Goal: Navigation & Orientation: Find specific page/section

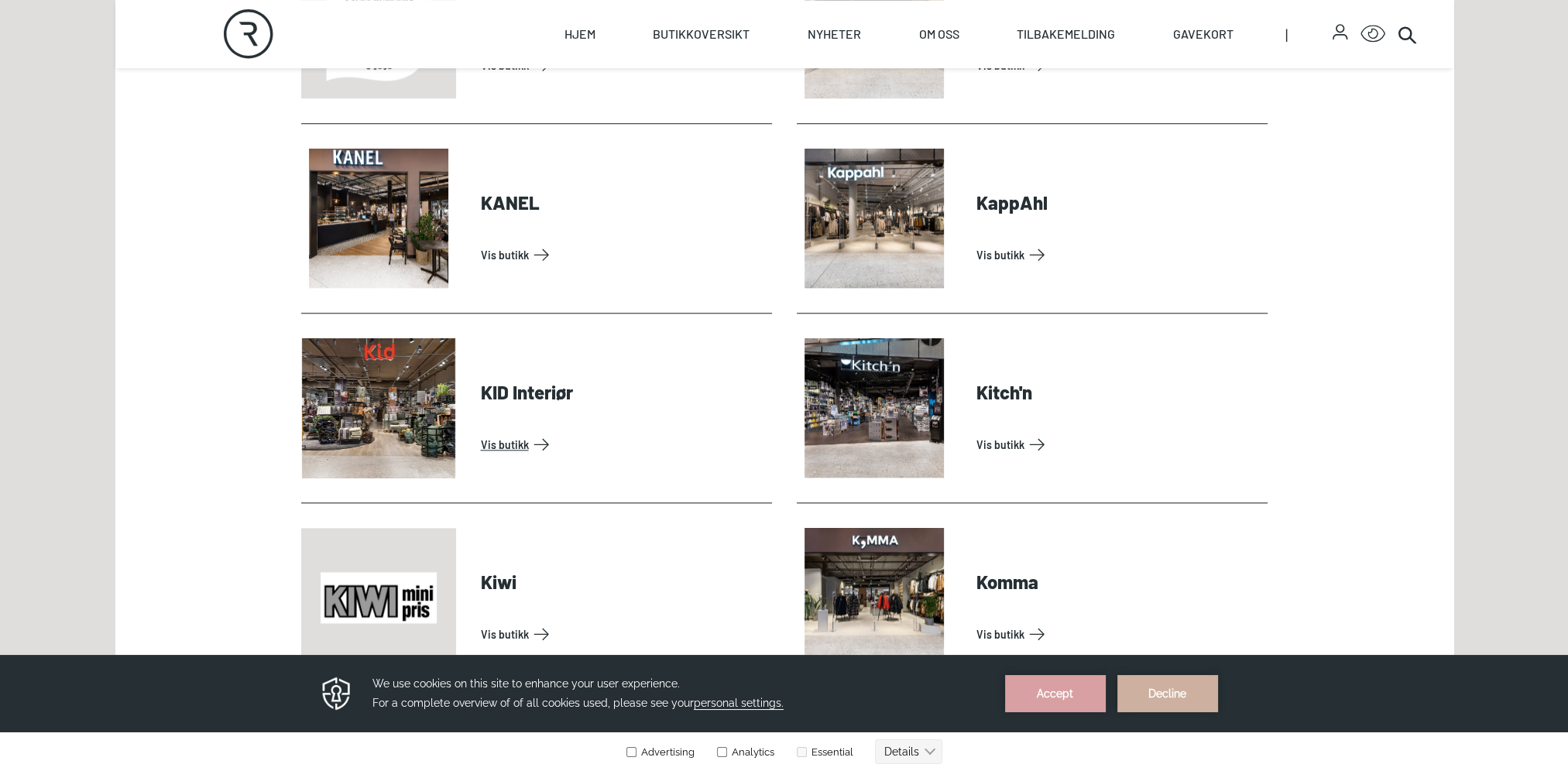
scroll to position [2090, 0]
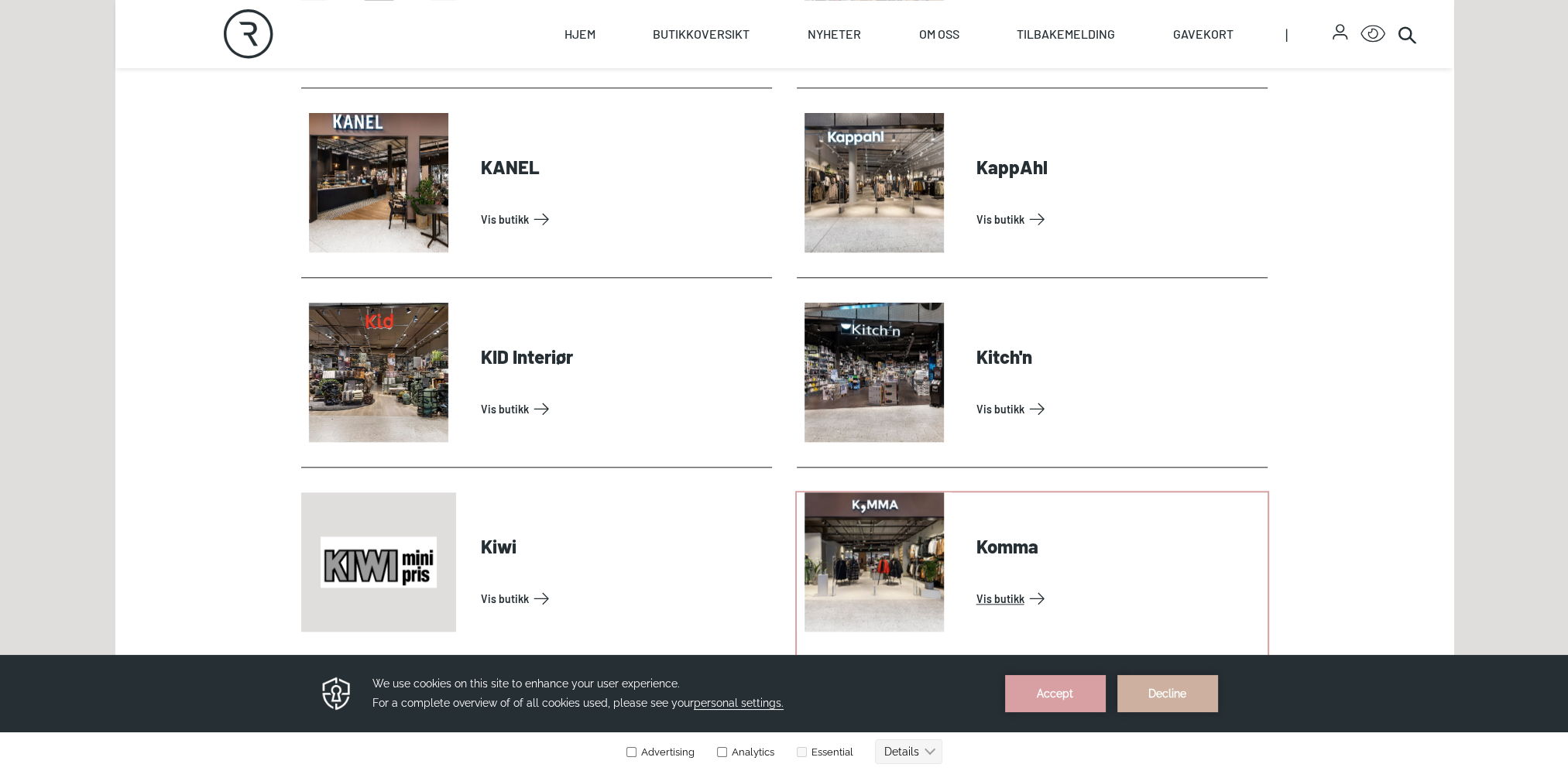
click at [1011, 595] on link "Vis butikk" at bounding box center [1119, 599] width 285 height 25
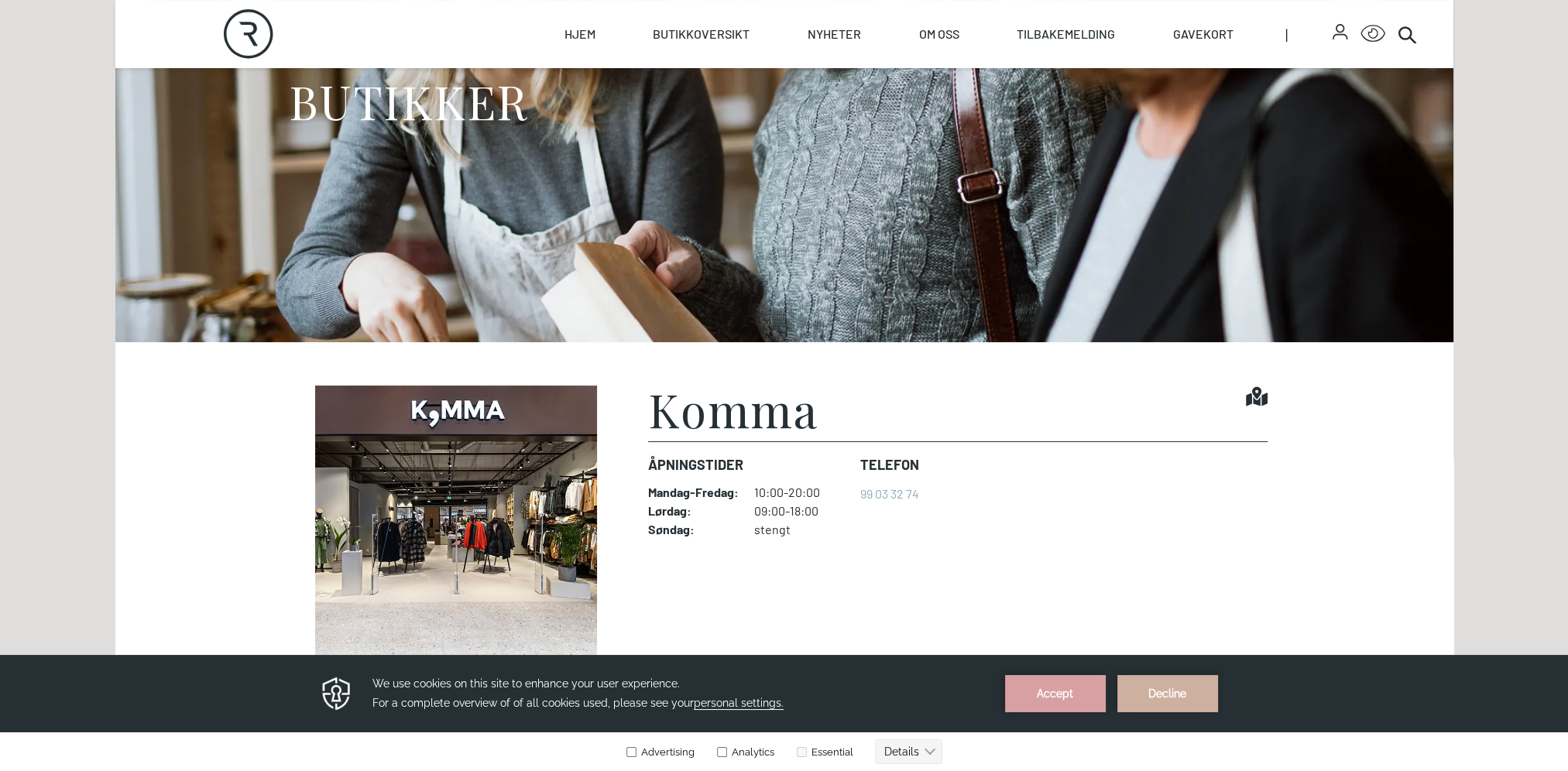
scroll to position [309, 0]
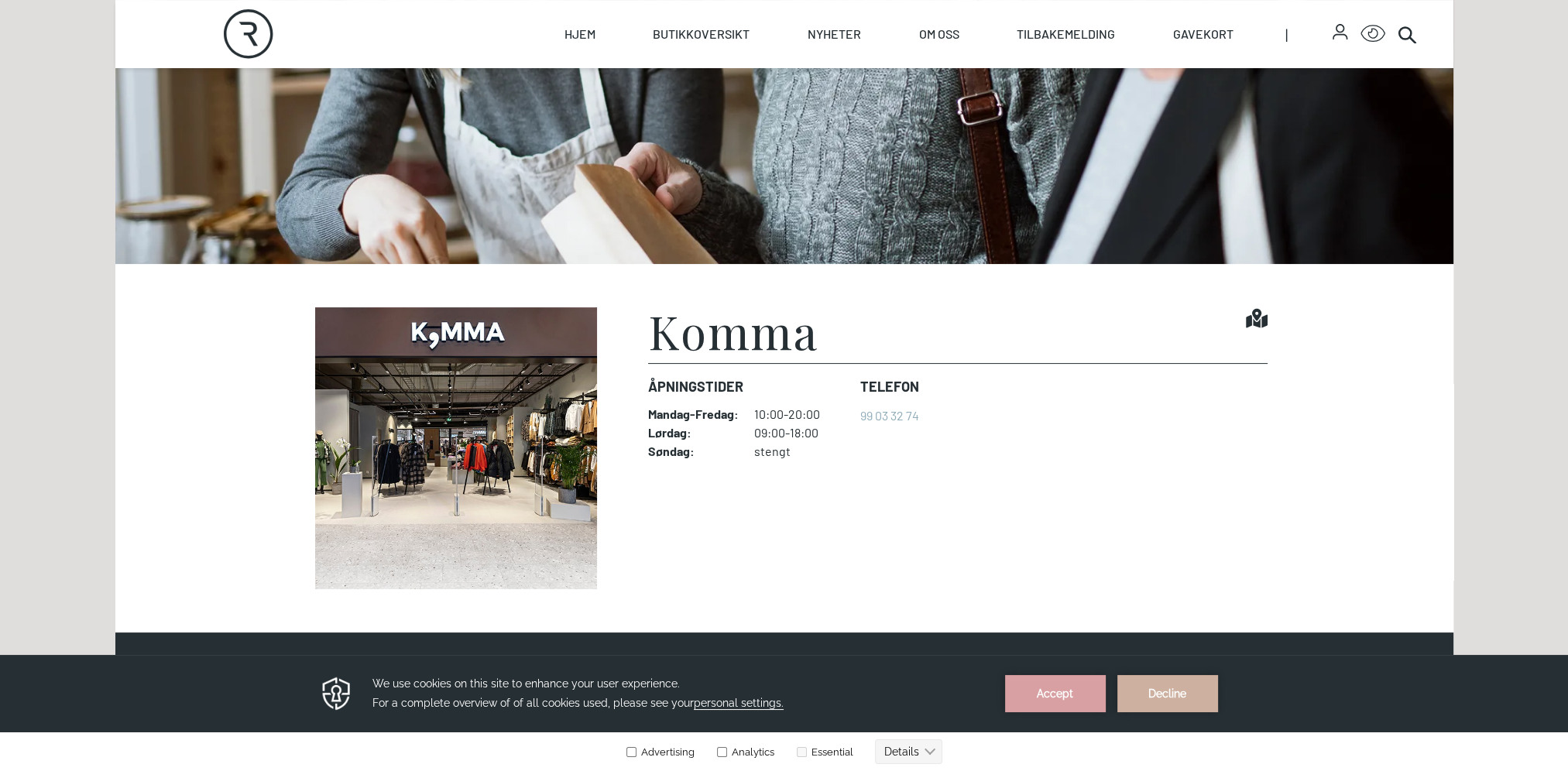
click at [551, 456] on img at bounding box center [456, 448] width 309 height 282
click at [552, 456] on img at bounding box center [456, 448] width 309 height 282
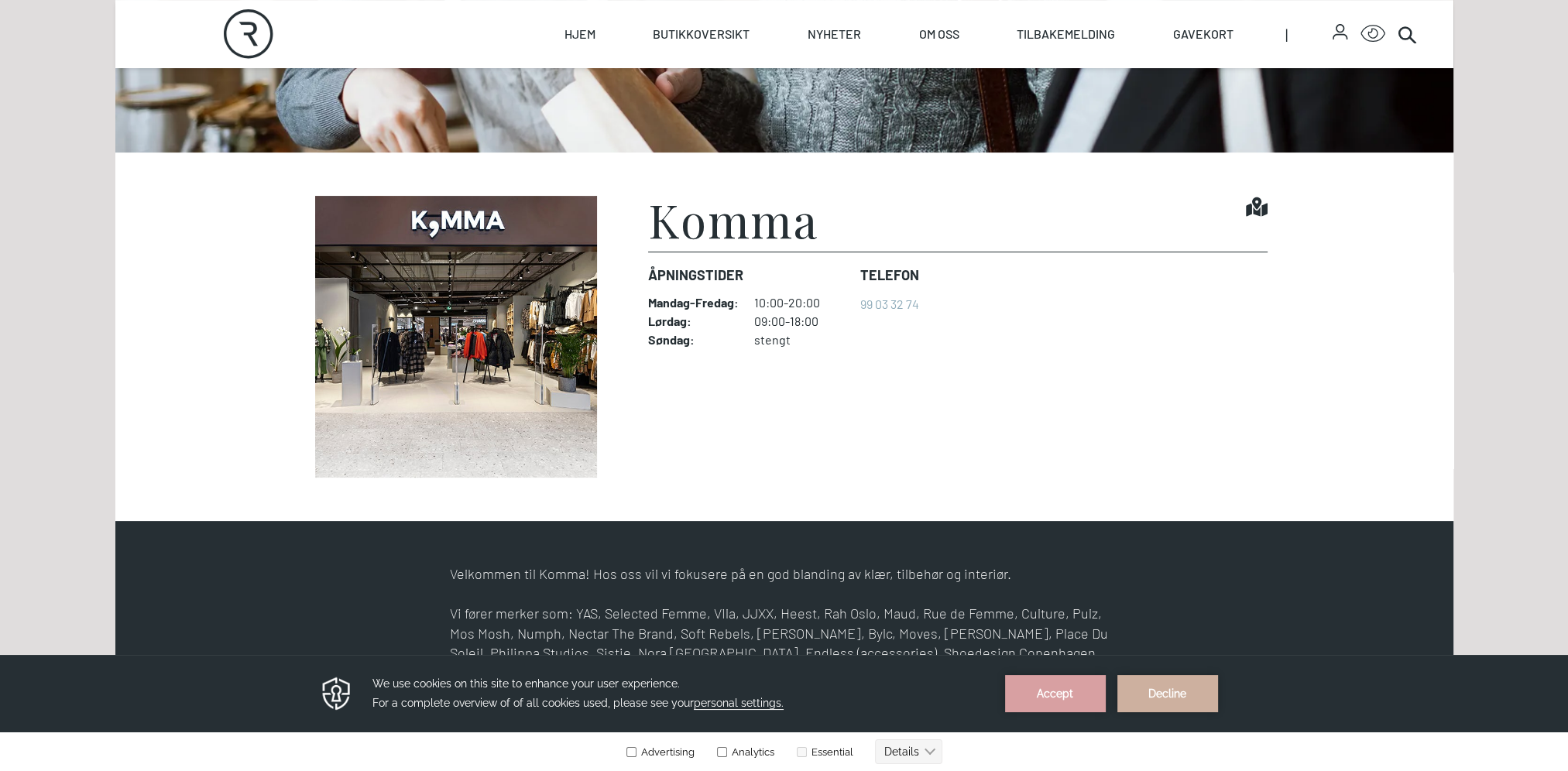
scroll to position [464, 0]
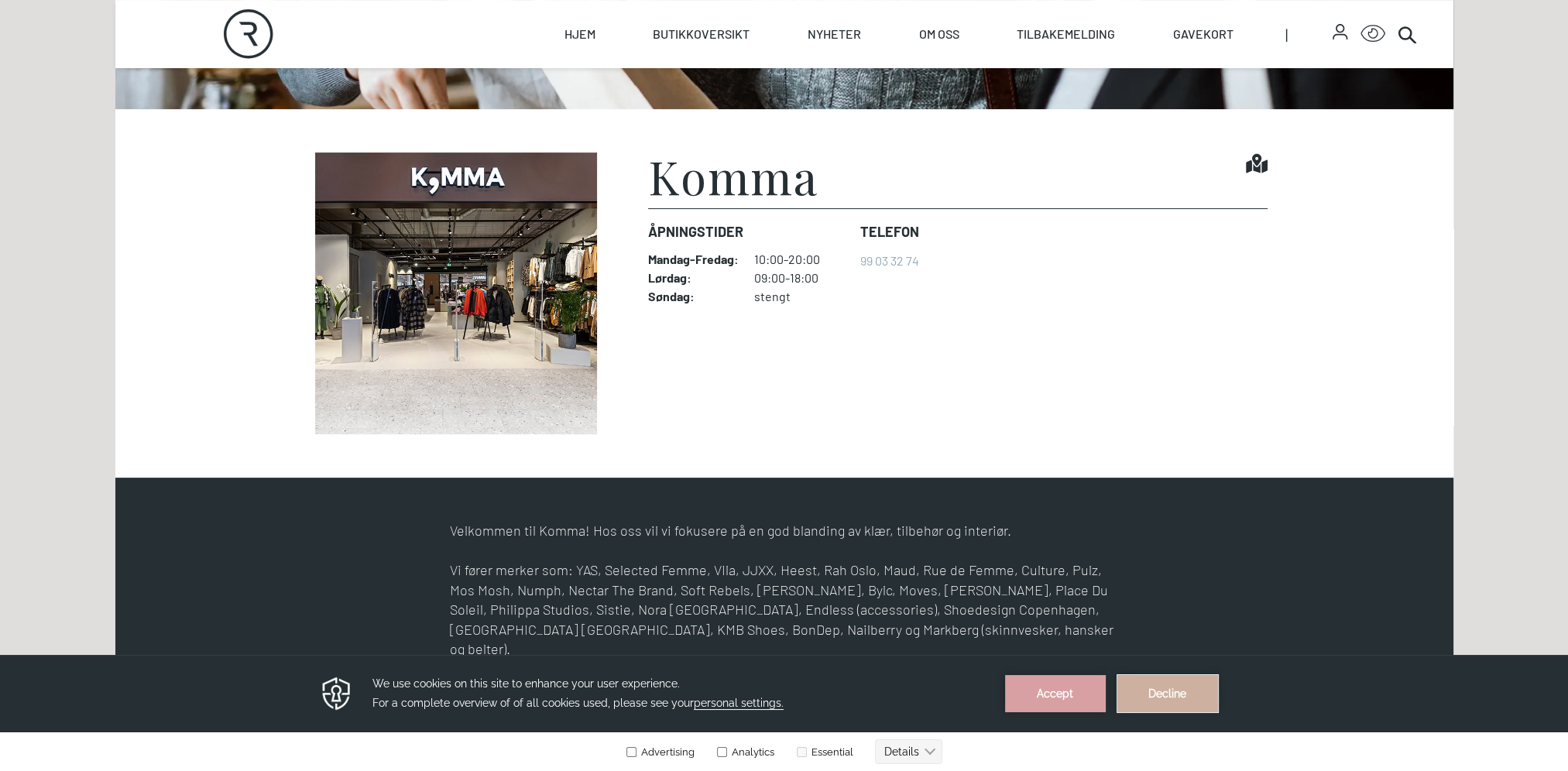
click at [1149, 693] on button "Decline" at bounding box center [1167, 693] width 101 height 37
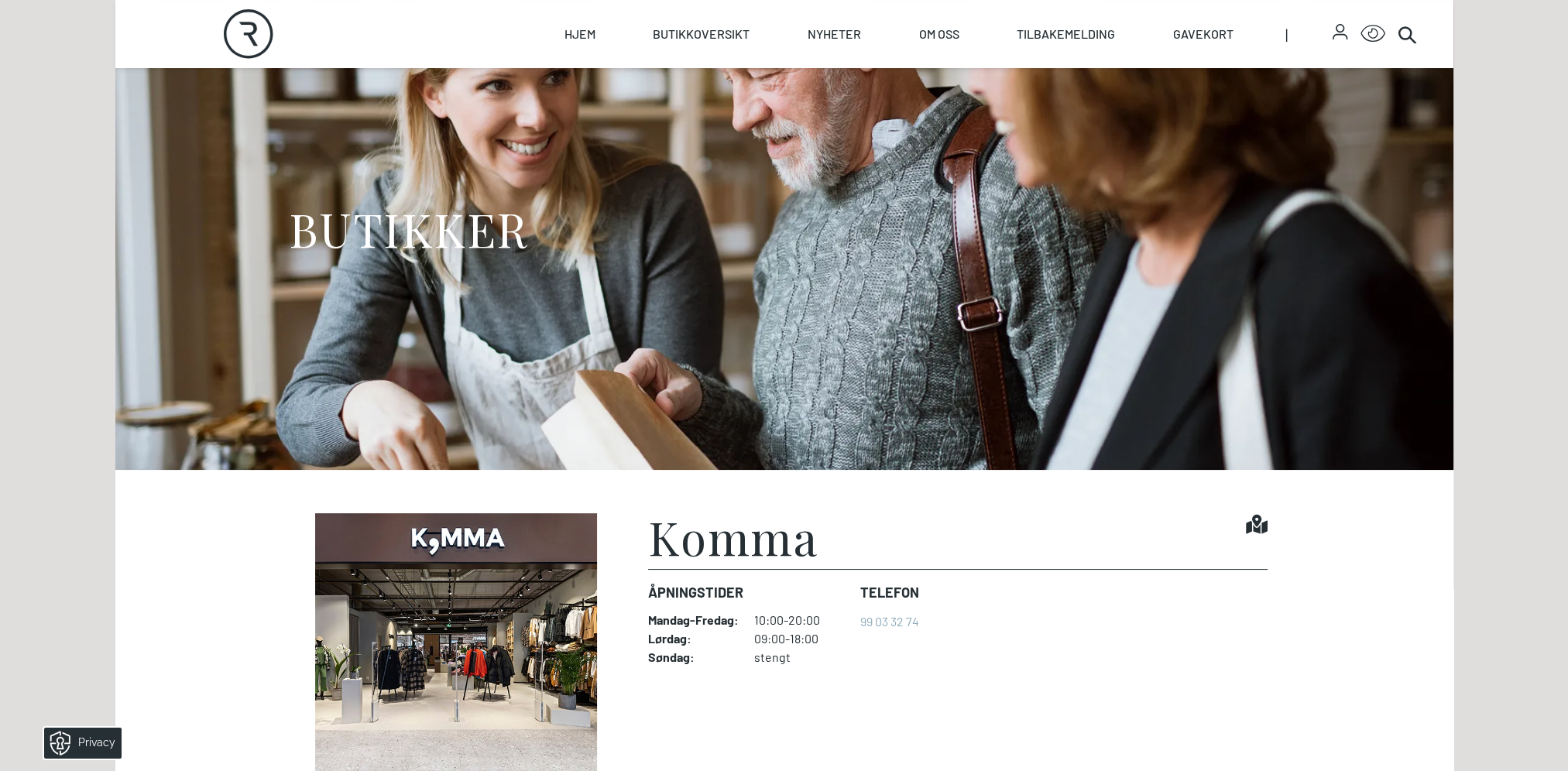
scroll to position [78, 0]
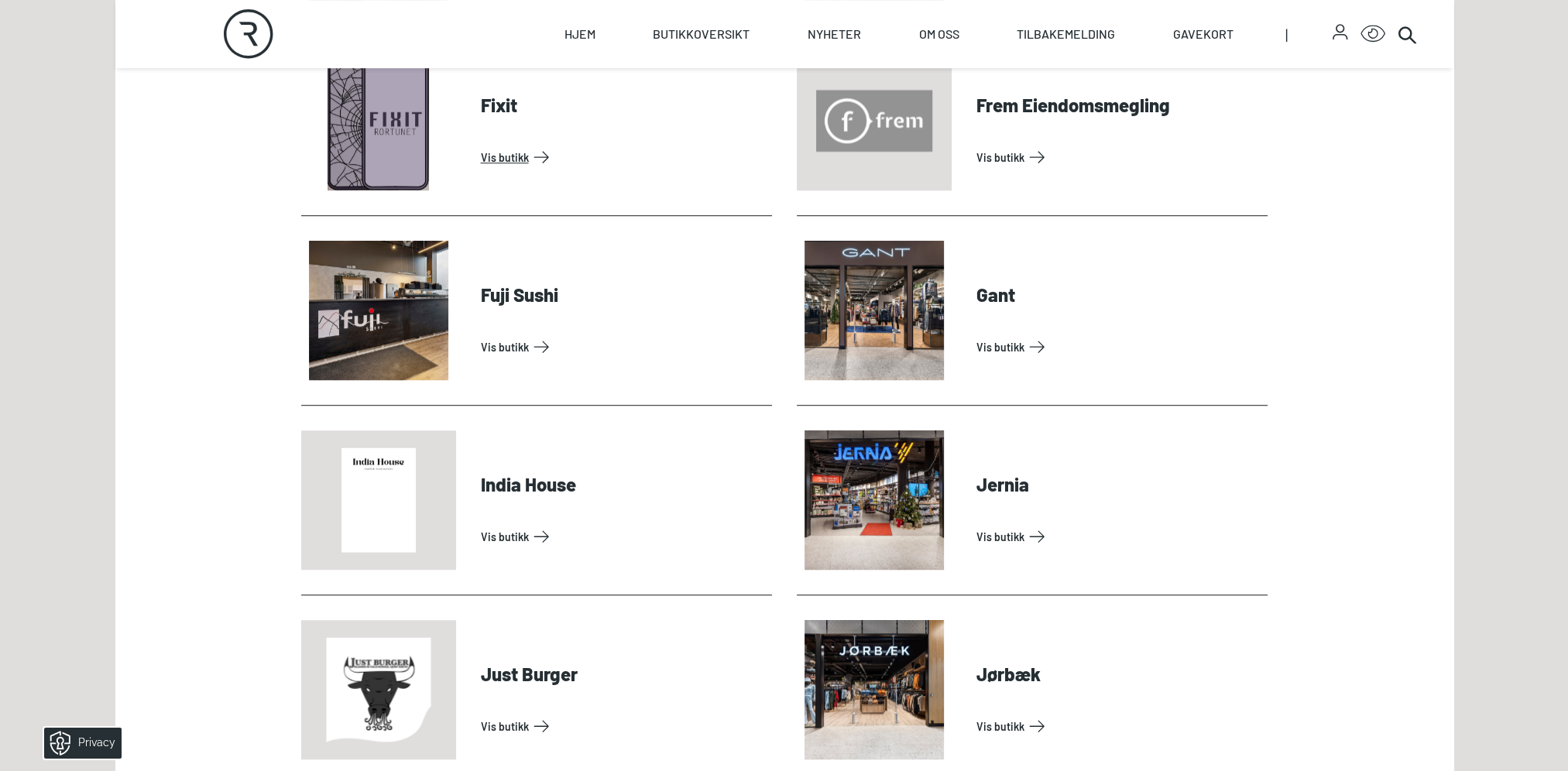
scroll to position [1548, 0]
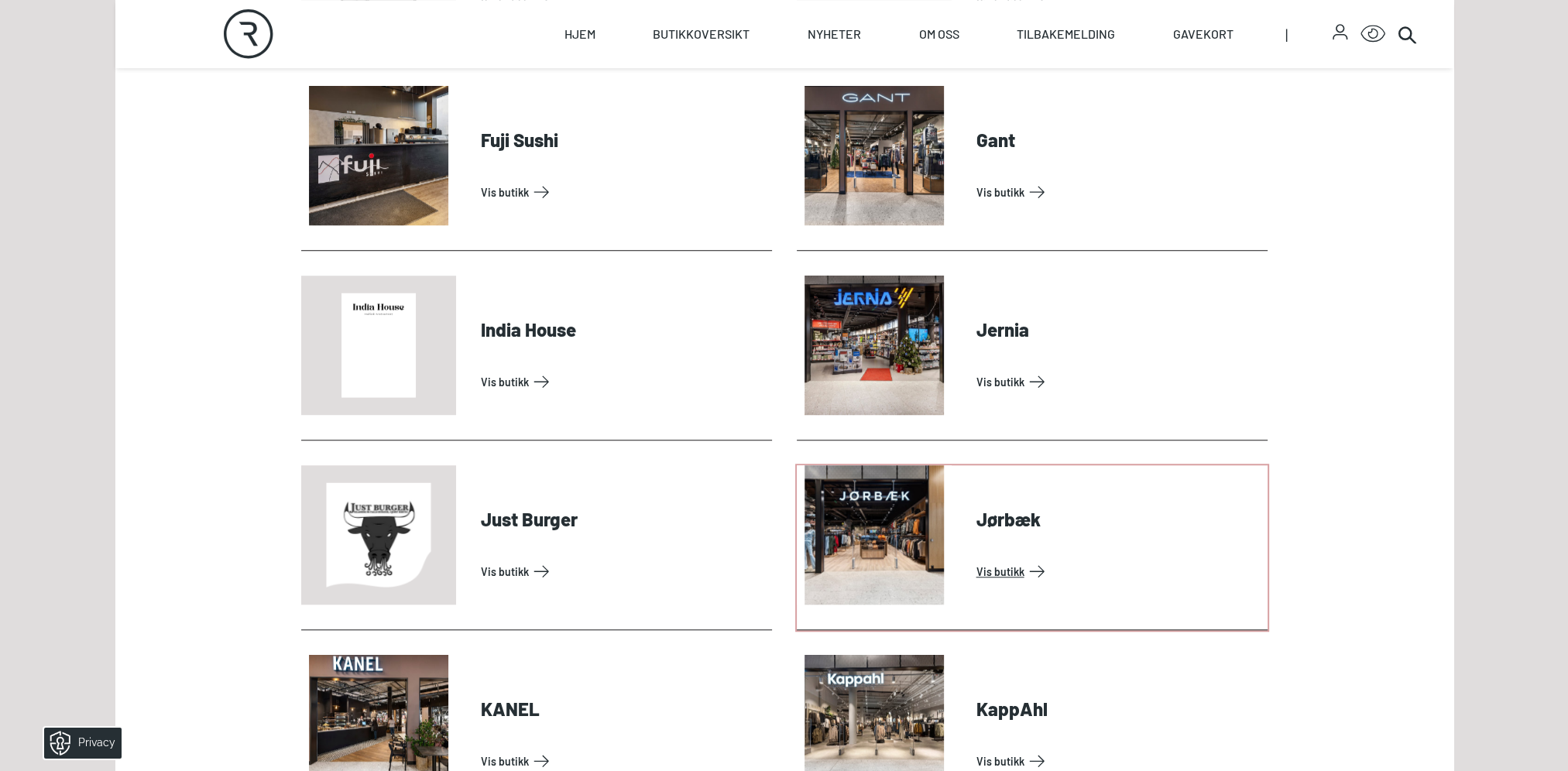
click at [994, 567] on link "Vis butikk" at bounding box center [1119, 571] width 285 height 25
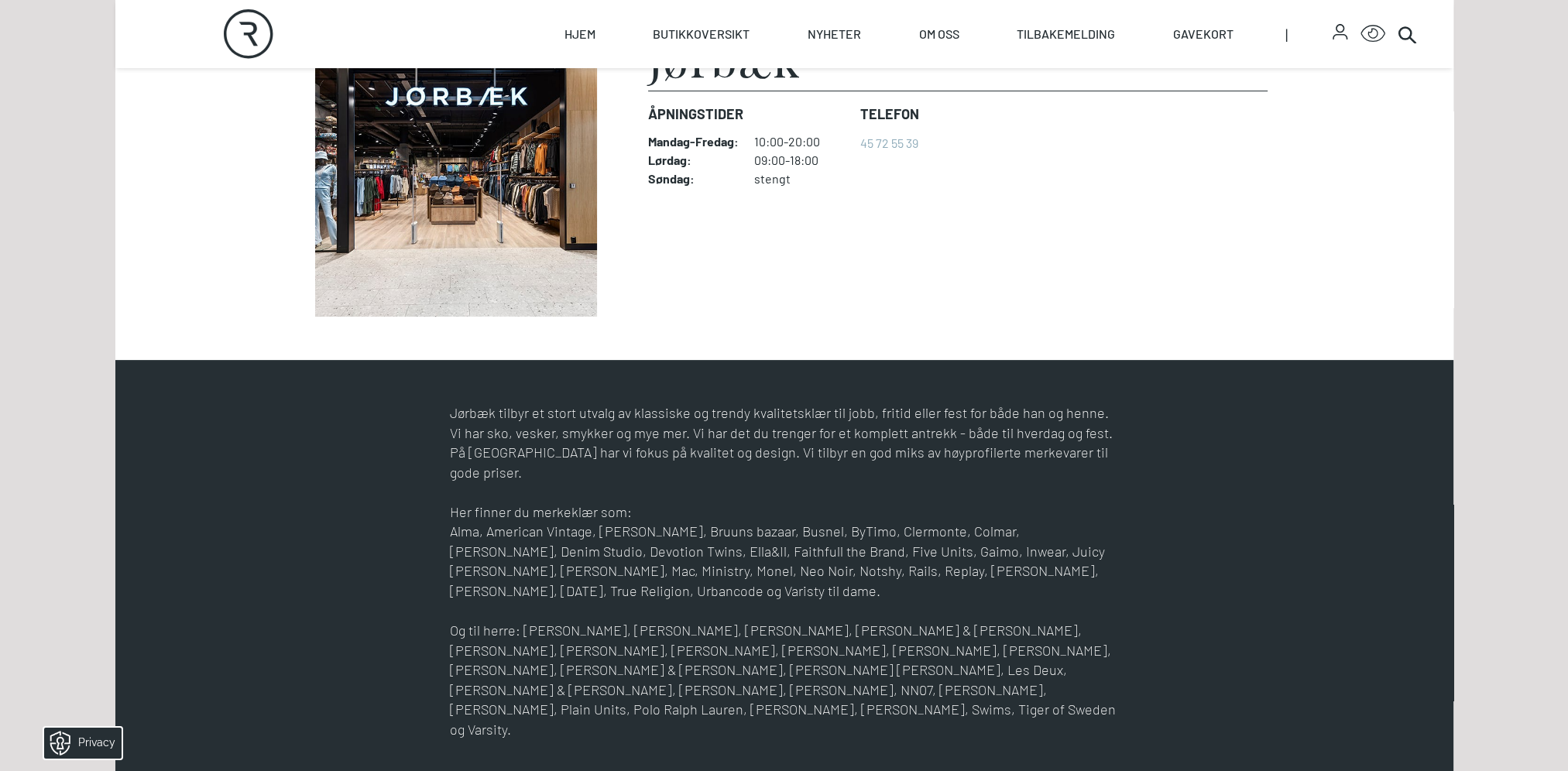
scroll to position [619, 0]
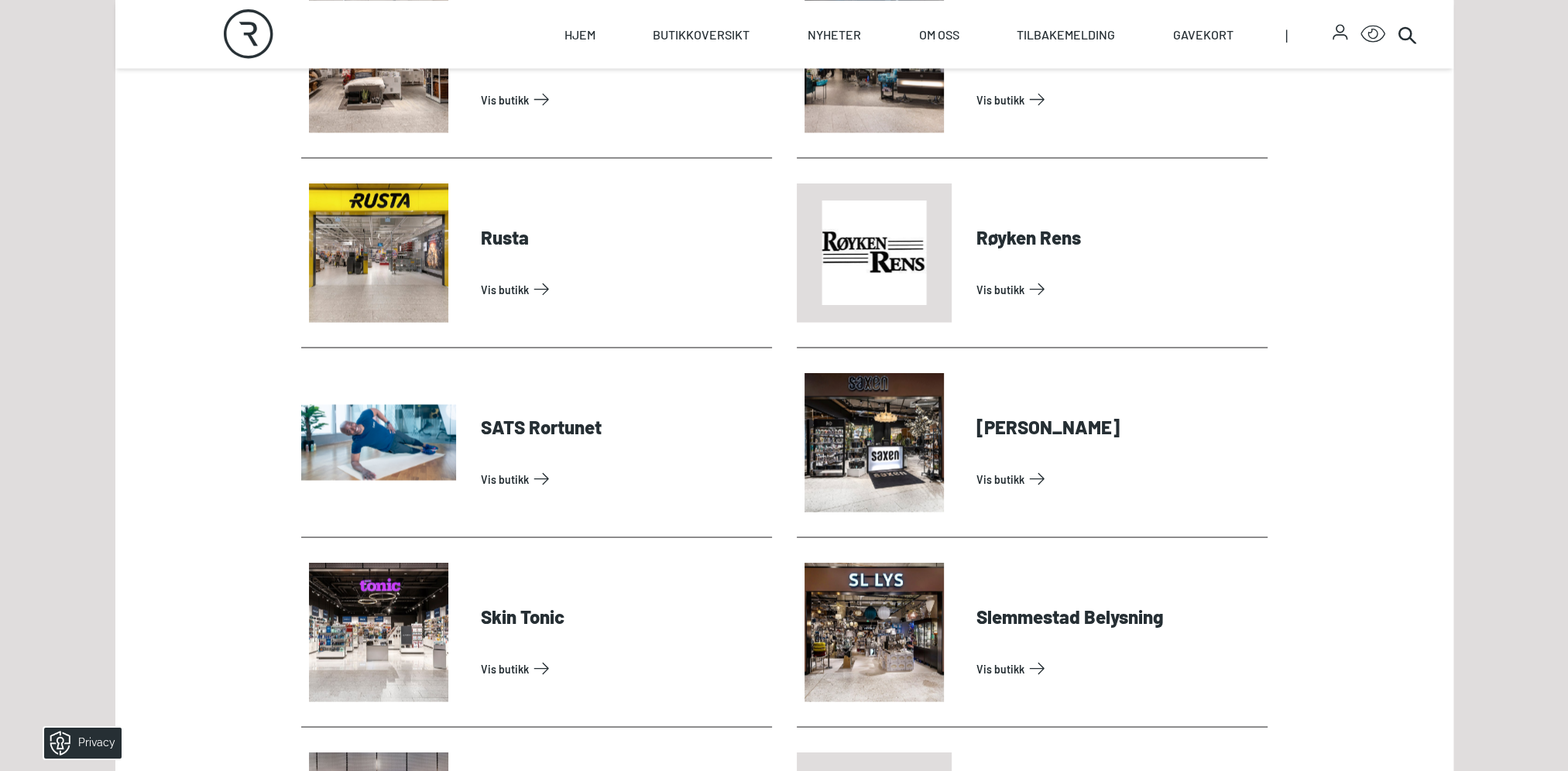
scroll to position [3716, 0]
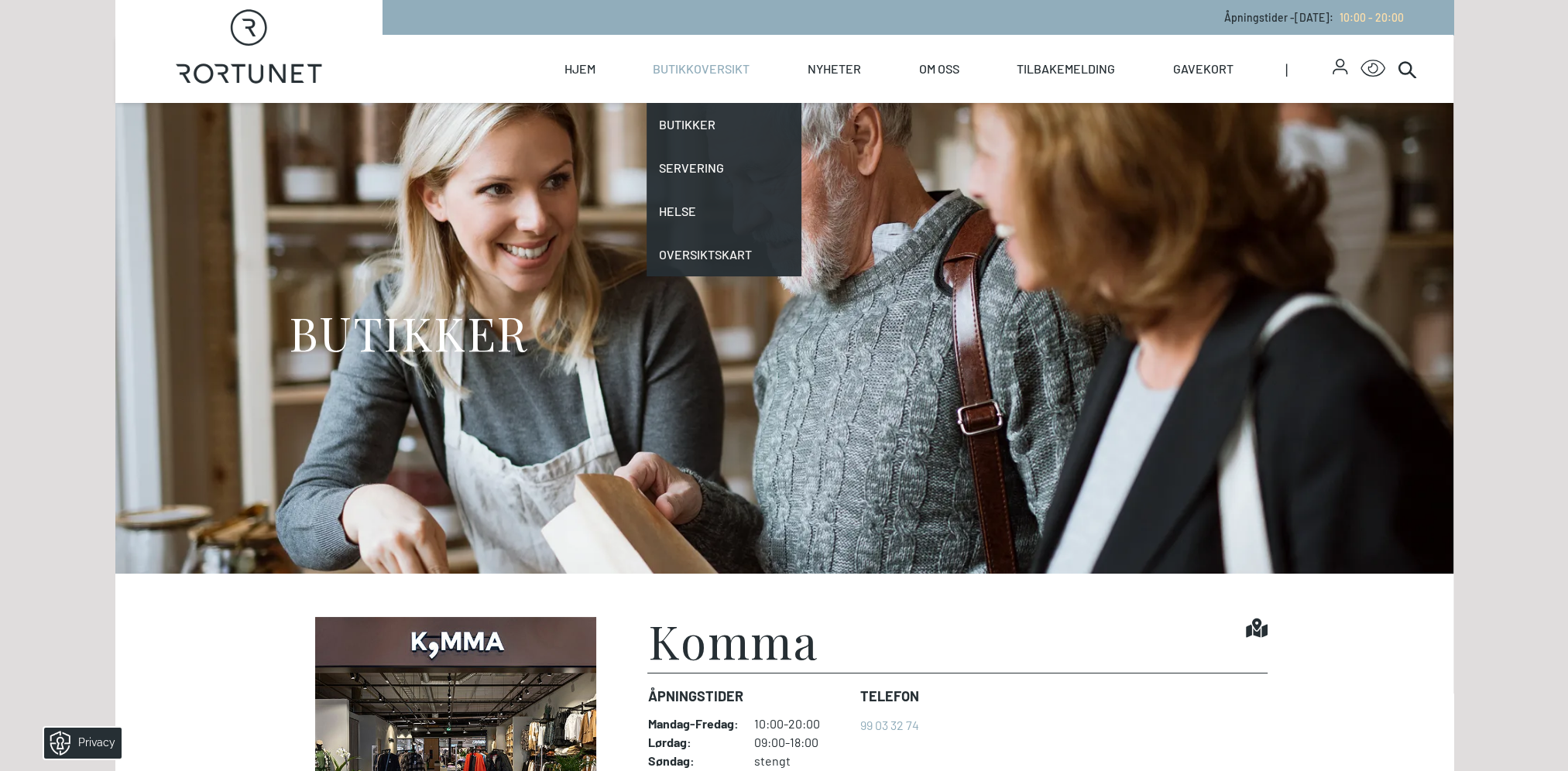
click at [697, 73] on link "Butikkoversikt" at bounding box center [701, 69] width 97 height 68
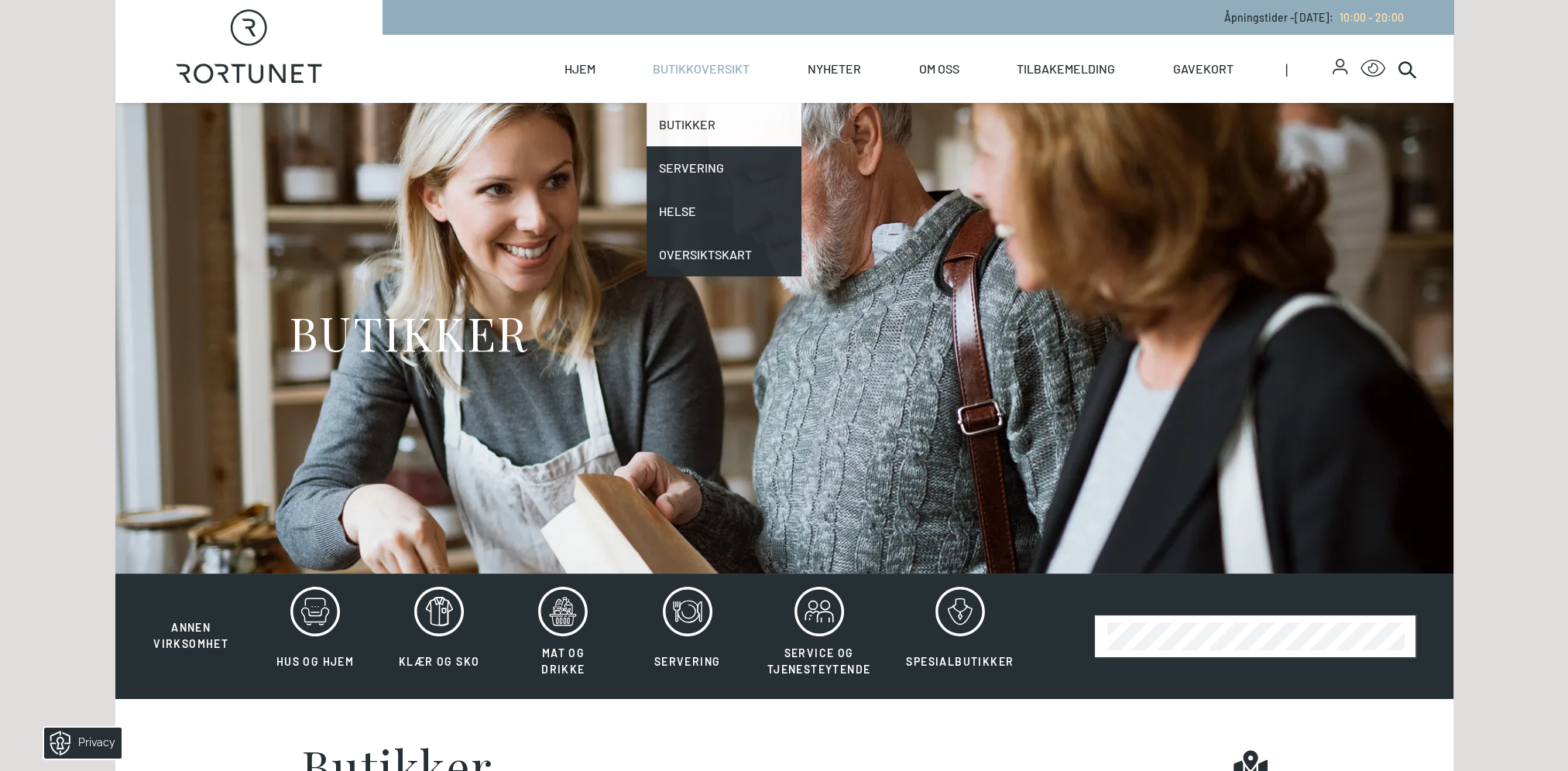
click at [698, 125] on link "Butikker" at bounding box center [724, 125] width 155 height 44
click at [700, 119] on link "Butikker" at bounding box center [724, 125] width 155 height 44
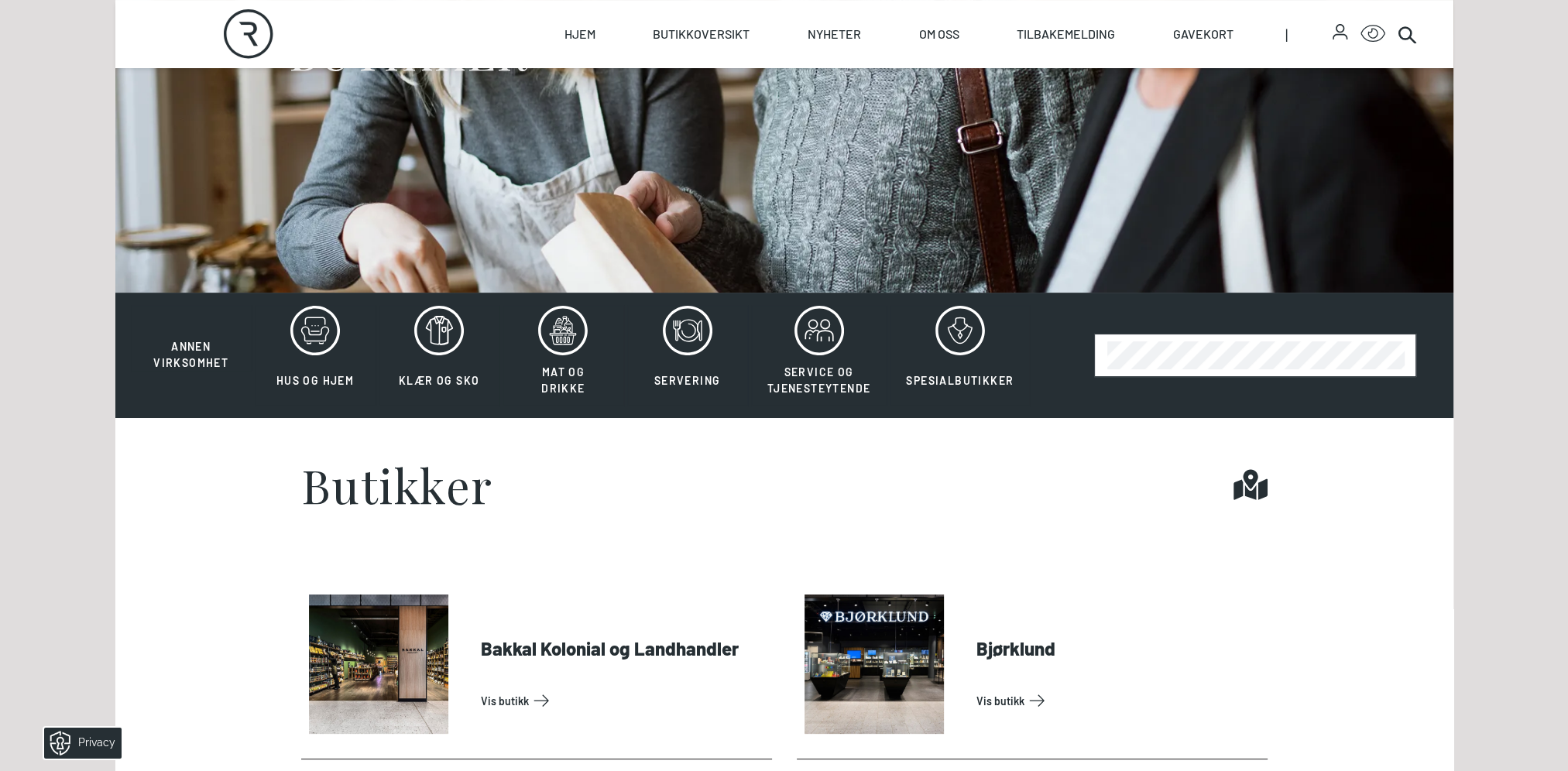
scroll to position [464, 0]
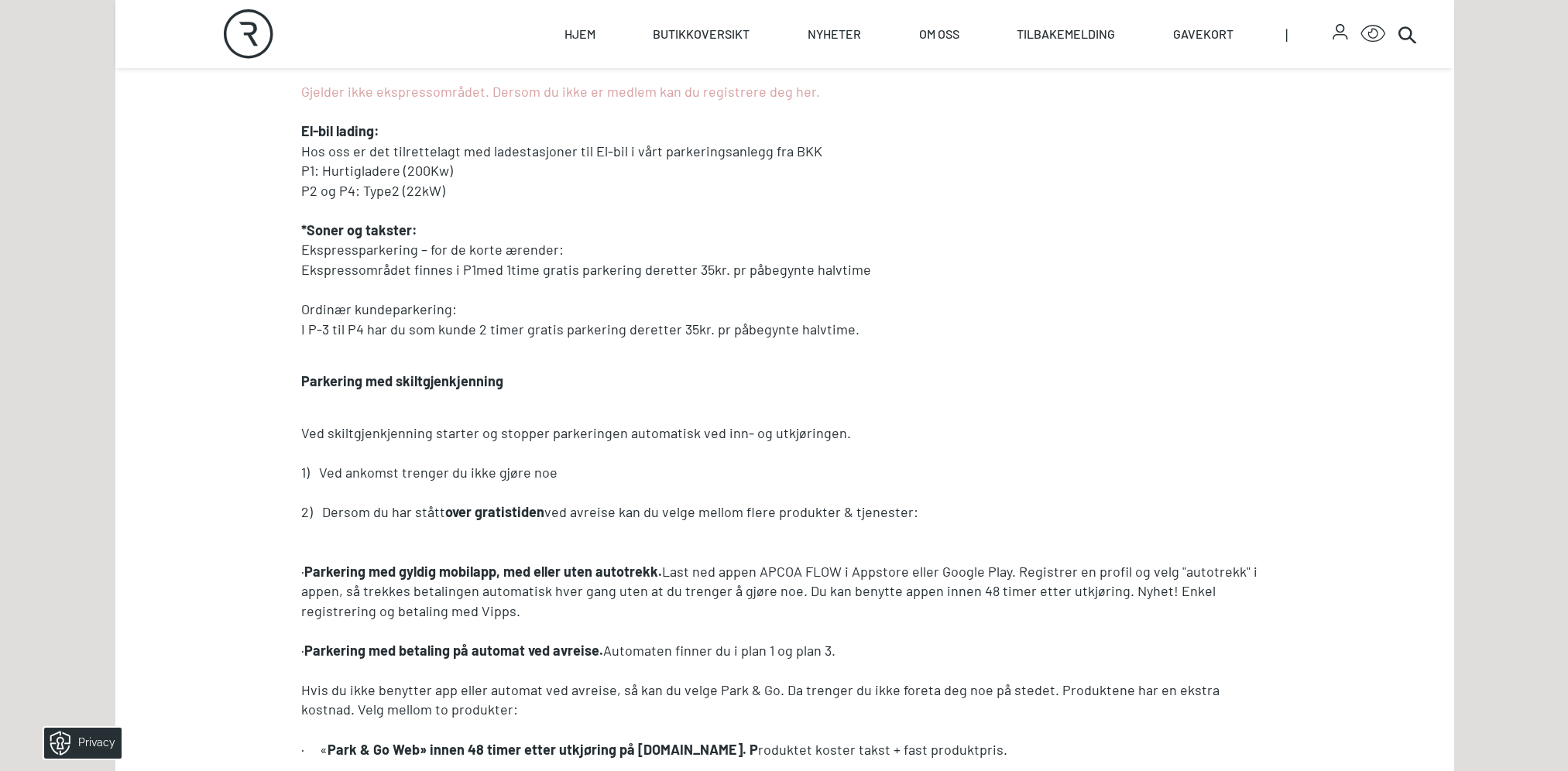
scroll to position [851, 0]
